Goal: Transaction & Acquisition: Purchase product/service

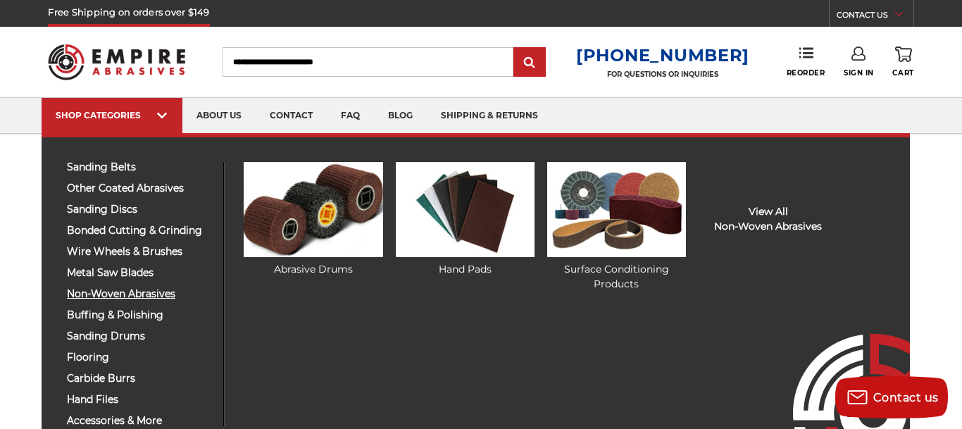
click at [118, 293] on span "non-woven abrasives" at bounding box center [140, 294] width 146 height 11
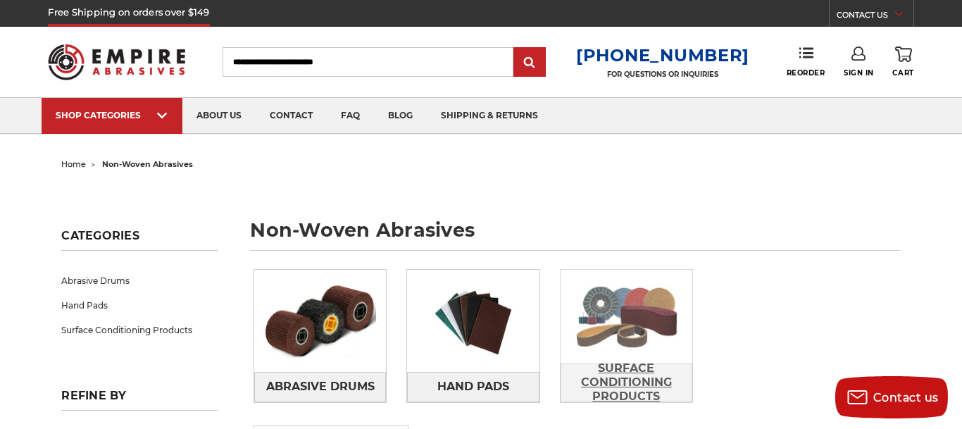
click at [605, 367] on span "Surface Conditioning Products" at bounding box center [627, 383] width 130 height 52
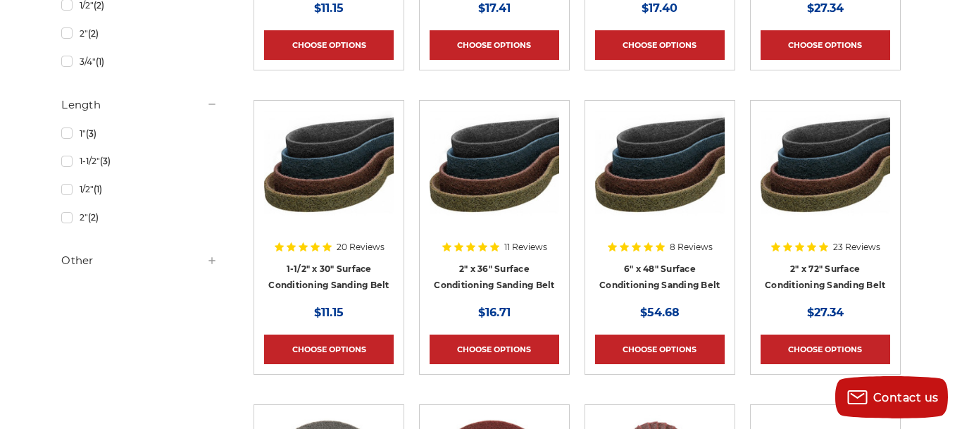
scroll to position [826, 0]
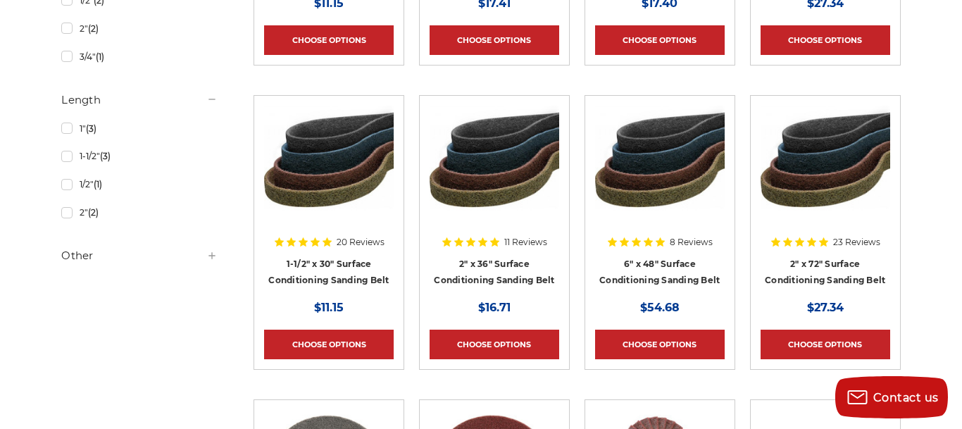
click at [795, 178] on img at bounding box center [826, 162] width 130 height 113
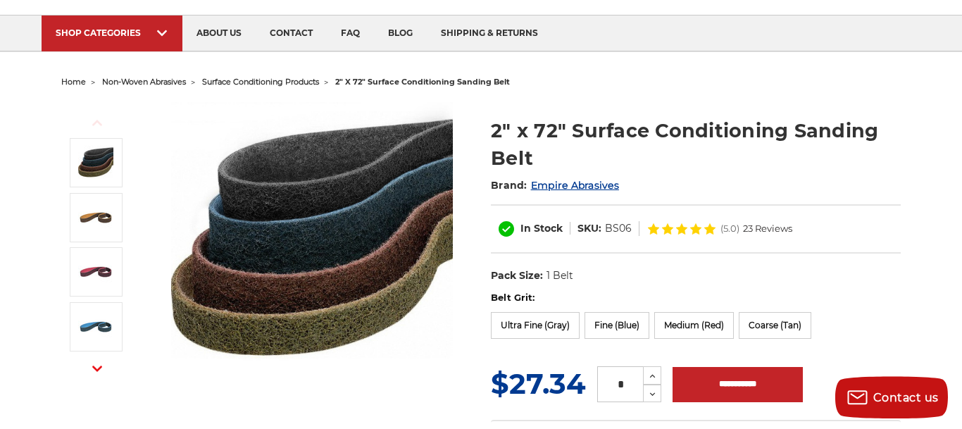
scroll to position [108, 0]
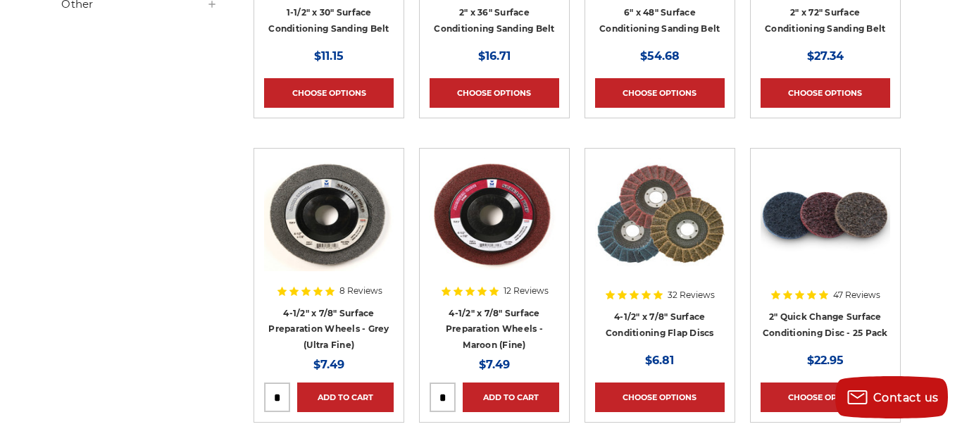
scroll to position [1114, 0]
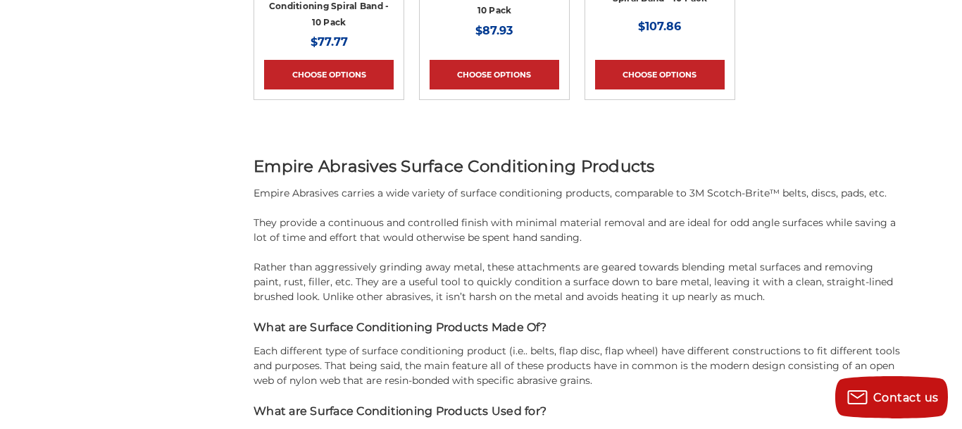
scroll to position [2623, 0]
